Goal: Navigation & Orientation: Find specific page/section

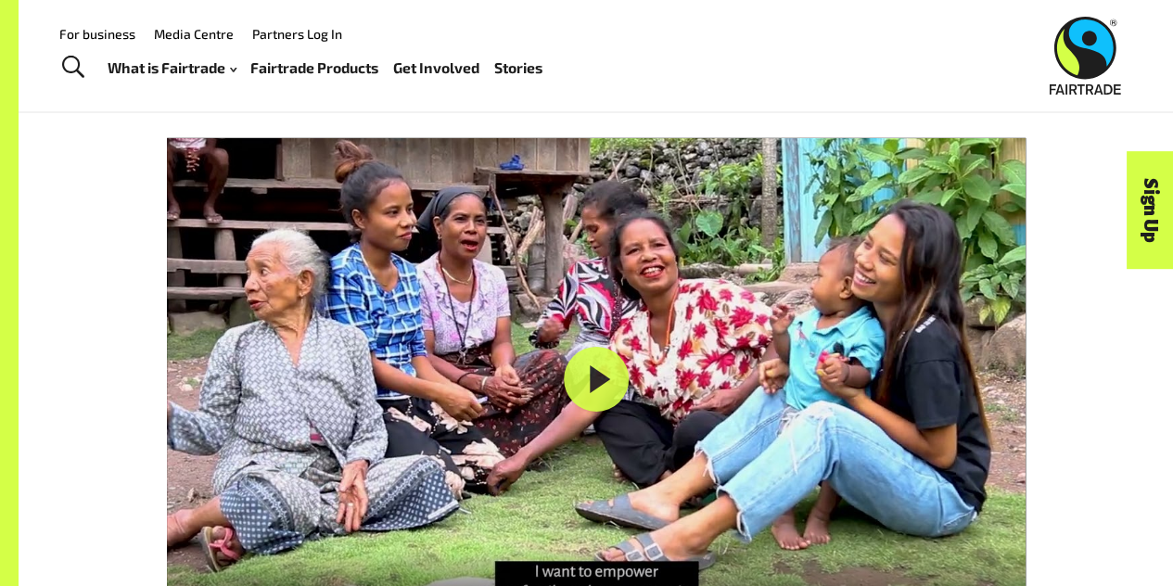
scroll to position [2689, 0]
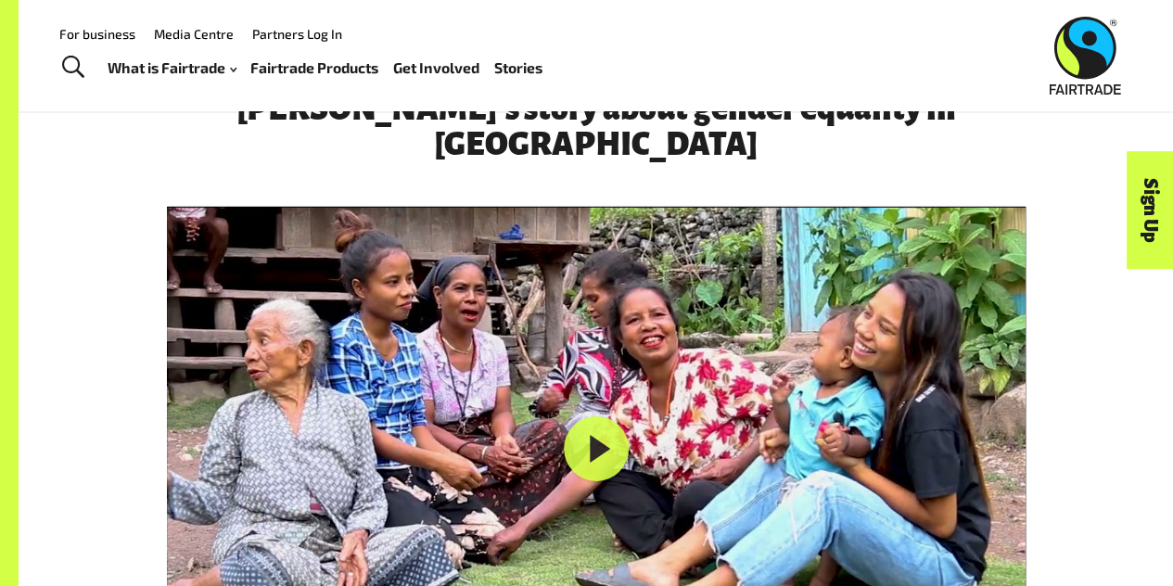
click at [326, 66] on link "Fairtrade Products" at bounding box center [314, 68] width 128 height 26
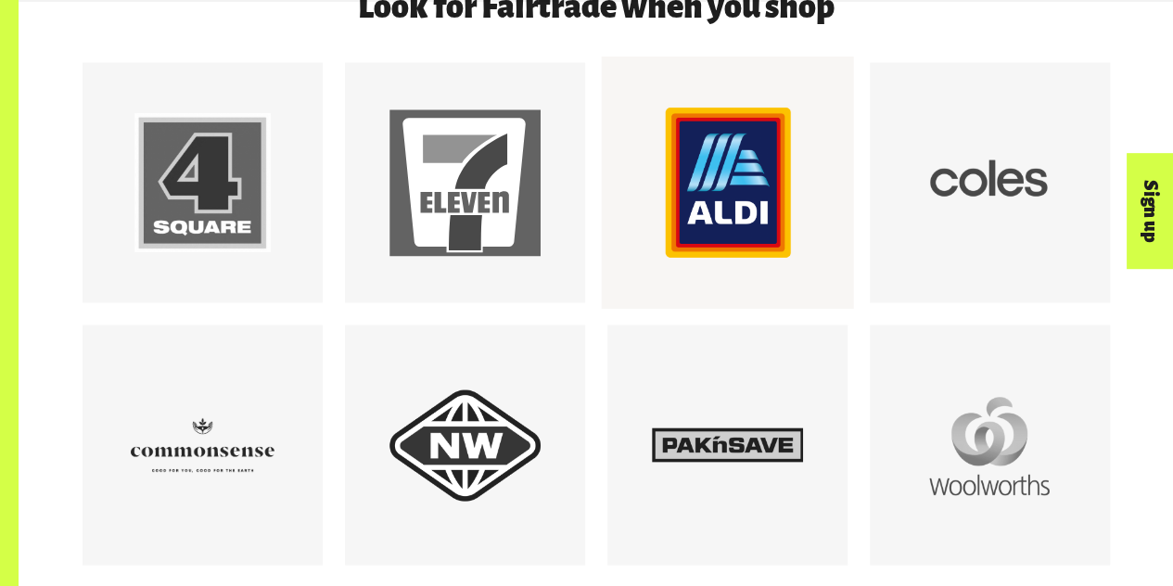
scroll to position [1649, 0]
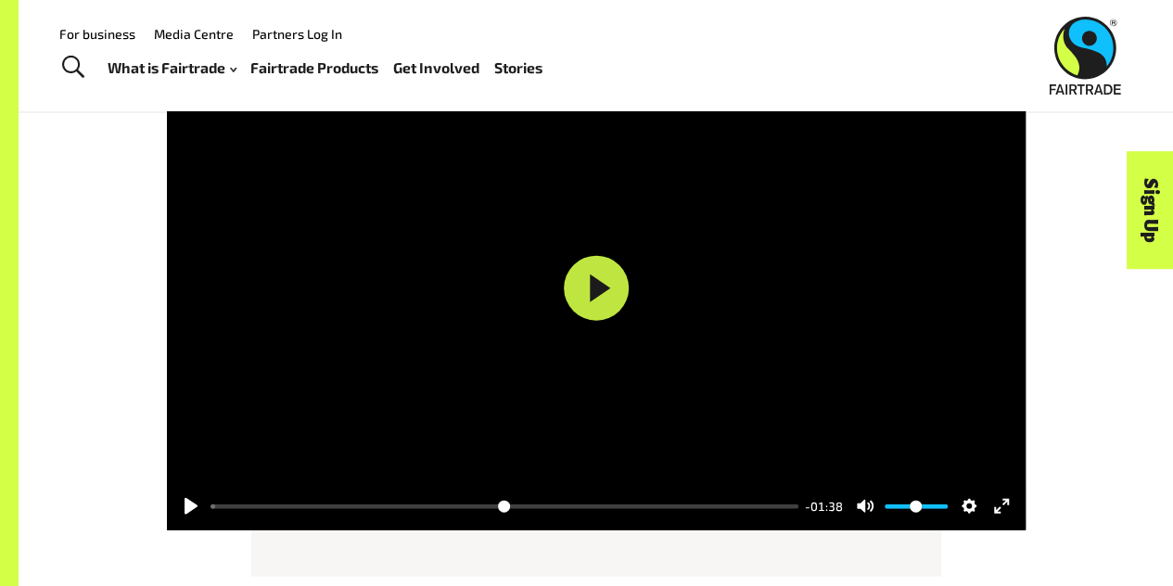
scroll to position [5299, 0]
